Goal: Task Accomplishment & Management: Complete application form

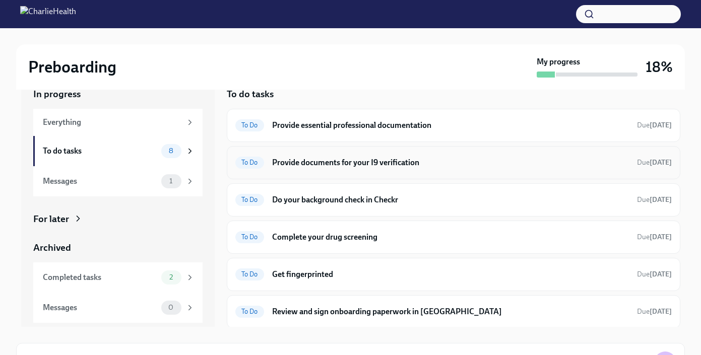
click at [499, 162] on h6 "Provide documents for your I9 verification" at bounding box center [450, 162] width 357 height 11
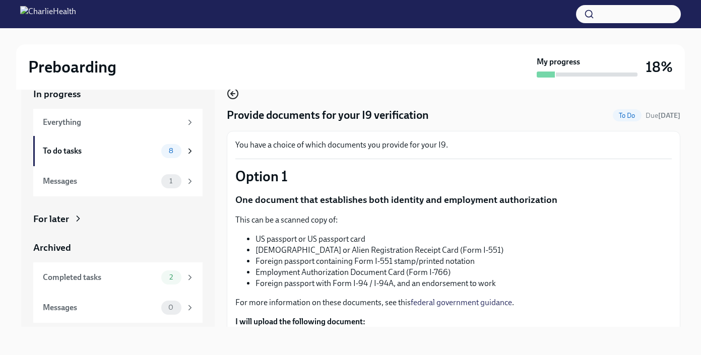
click at [233, 97] on icon "button" at bounding box center [233, 94] width 12 height 12
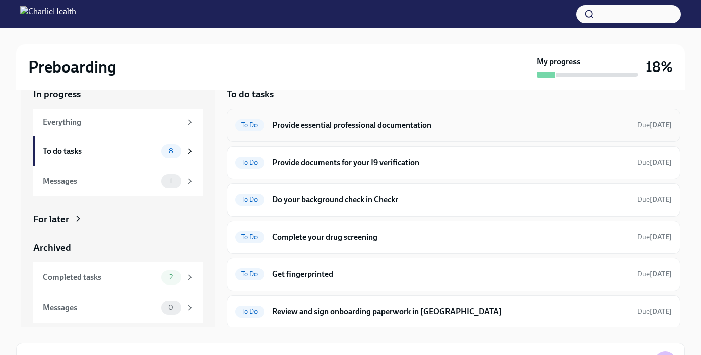
click at [437, 132] on div "To Do Provide essential professional documentation Due [DATE]" at bounding box center [453, 125] width 437 height 16
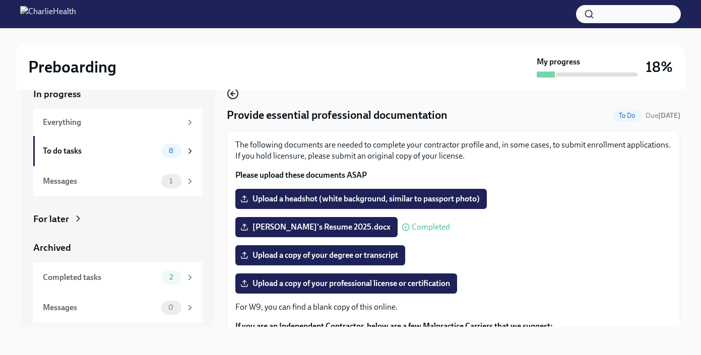
click at [231, 93] on icon "button" at bounding box center [232, 94] width 2 height 4
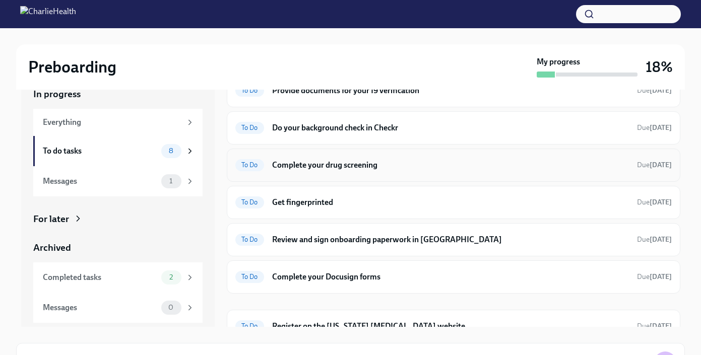
scroll to position [88, 0]
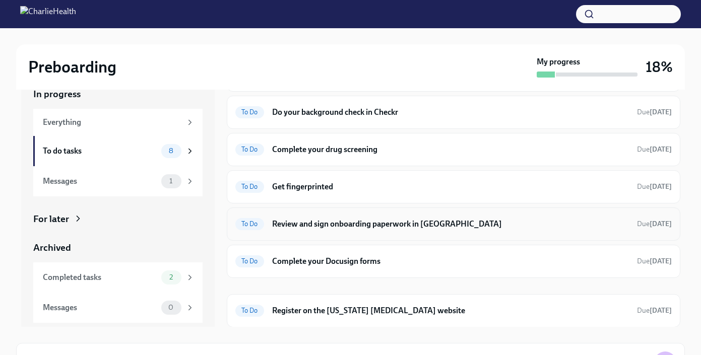
click at [452, 224] on h6 "Review and sign onboarding paperwork in [GEOGRAPHIC_DATA]" at bounding box center [450, 224] width 357 height 11
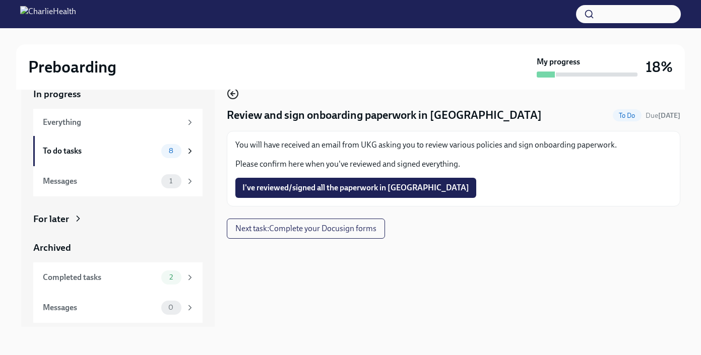
click at [233, 95] on icon "button" at bounding box center [233, 94] width 12 height 12
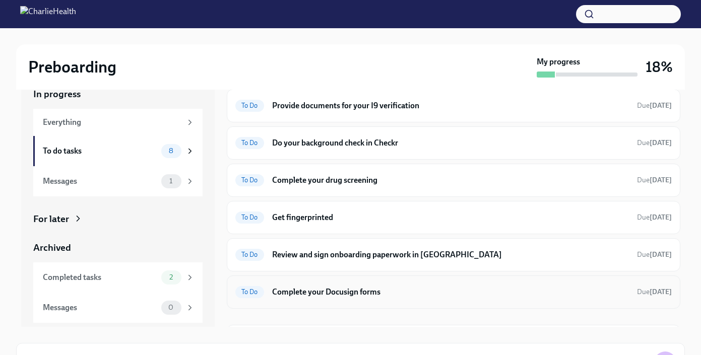
scroll to position [88, 0]
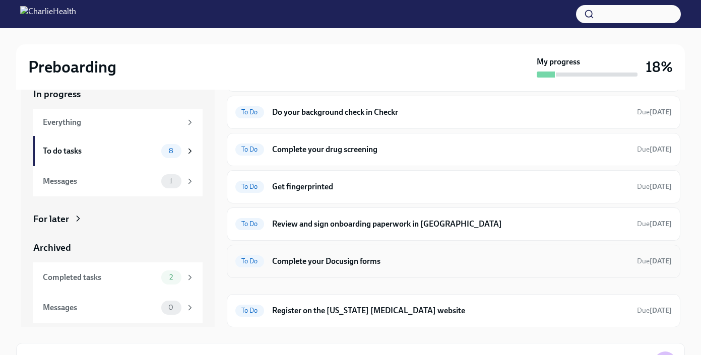
click at [417, 260] on h6 "Complete your Docusign forms" at bounding box center [450, 261] width 357 height 11
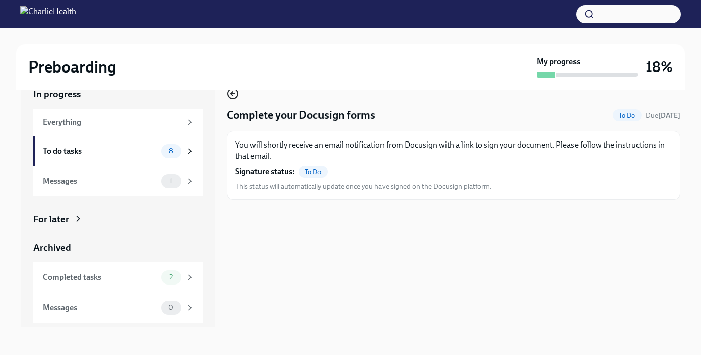
click at [232, 90] on icon "button" at bounding box center [233, 94] width 12 height 12
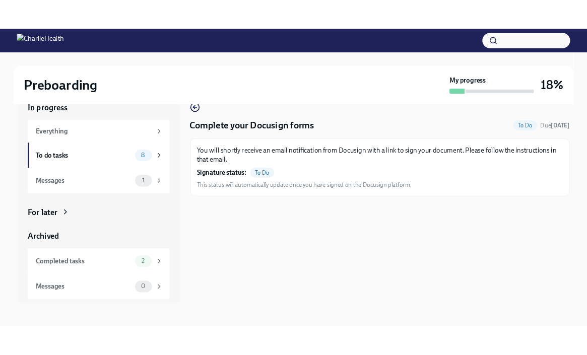
scroll to position [17, 0]
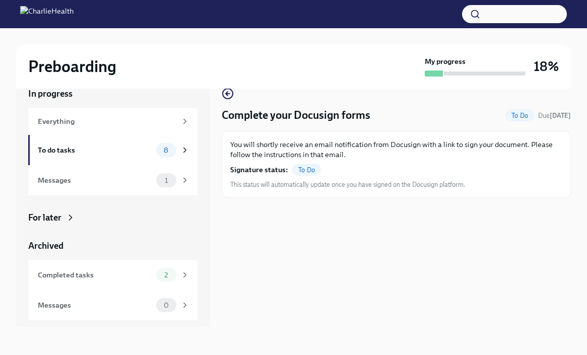
click at [324, 250] on div "Complete your Docusign forms To Do Due [DATE] You will shortly receive an email…" at bounding box center [396, 200] width 349 height 256
